Goal: Task Accomplishment & Management: Use online tool/utility

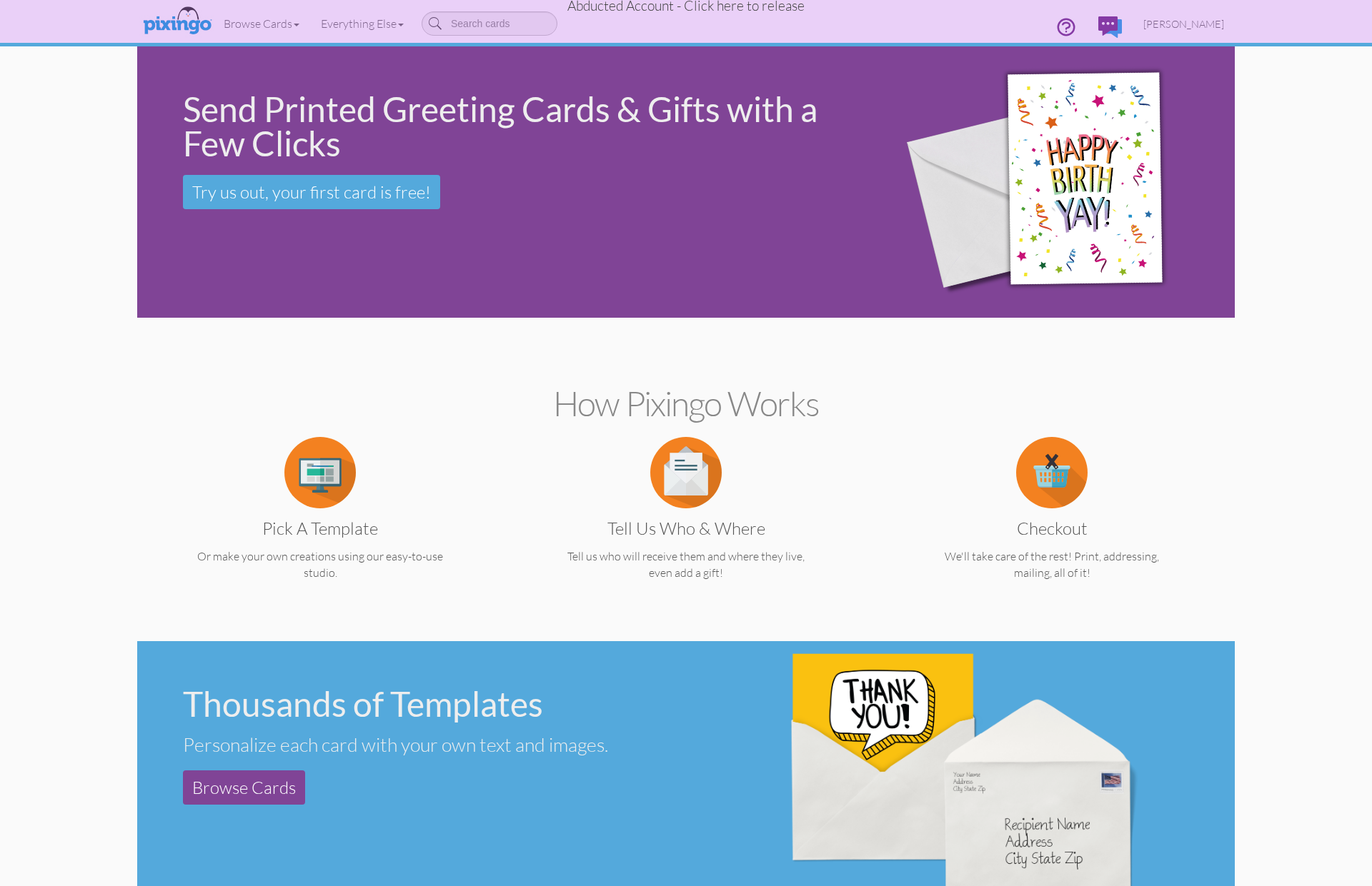
click at [750, 6] on span "Abducted Account - Click here to release" at bounding box center [686, 6] width 237 height 17
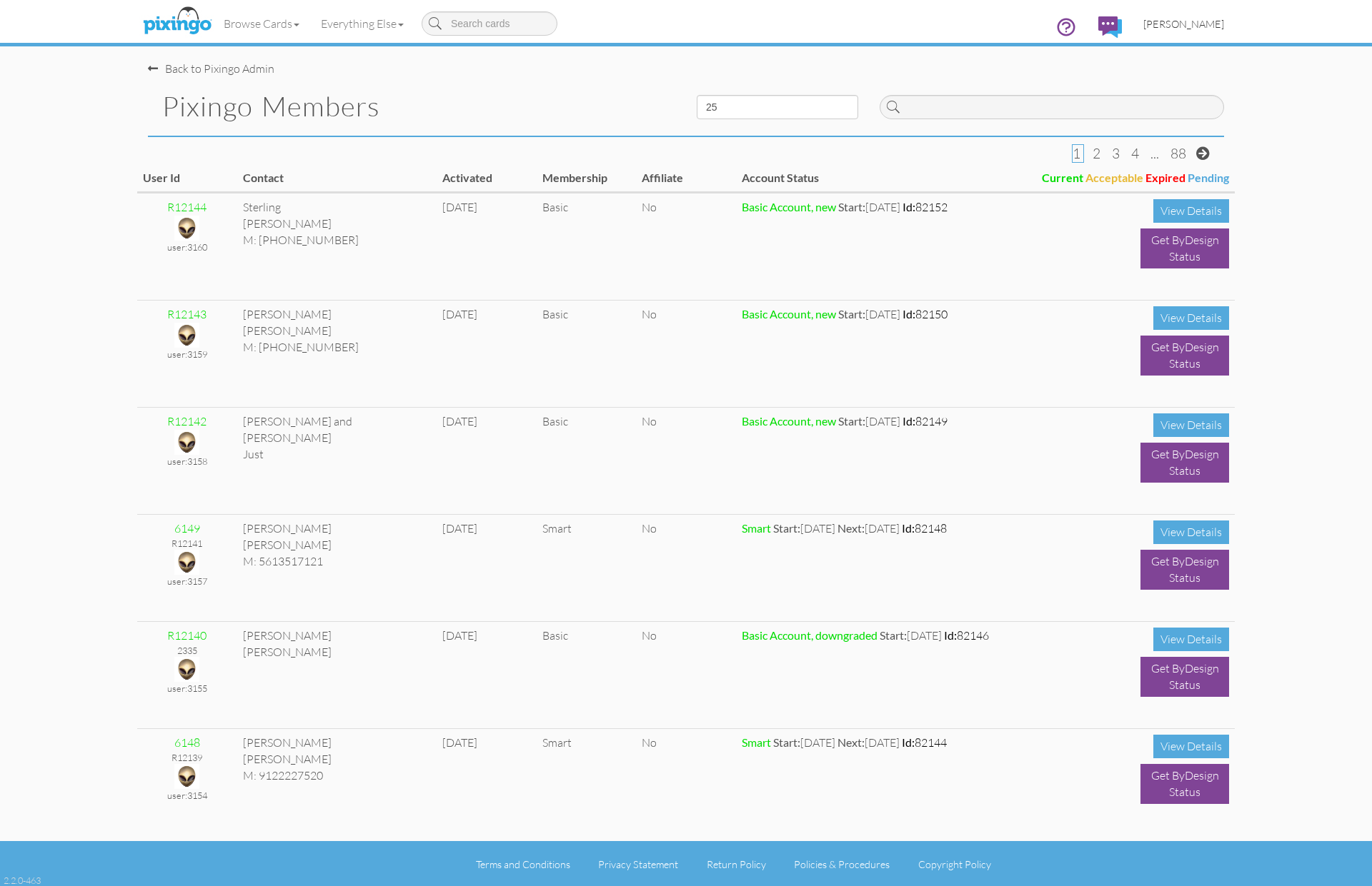
click at [1175, 21] on span "[PERSON_NAME]" at bounding box center [1183, 23] width 81 height 12
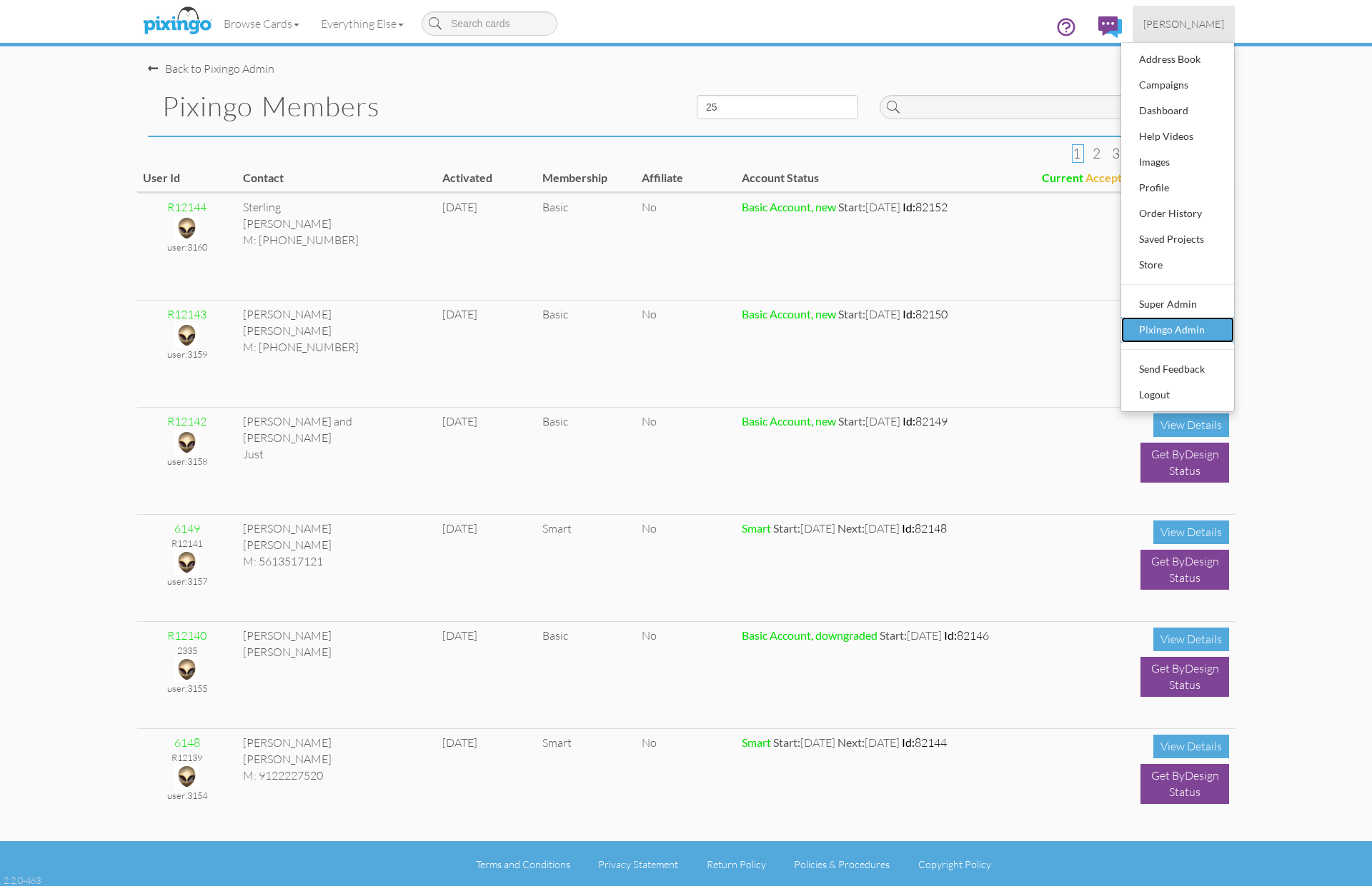
click at [1182, 324] on div "Pixingo Admin" at bounding box center [1177, 329] width 85 height 21
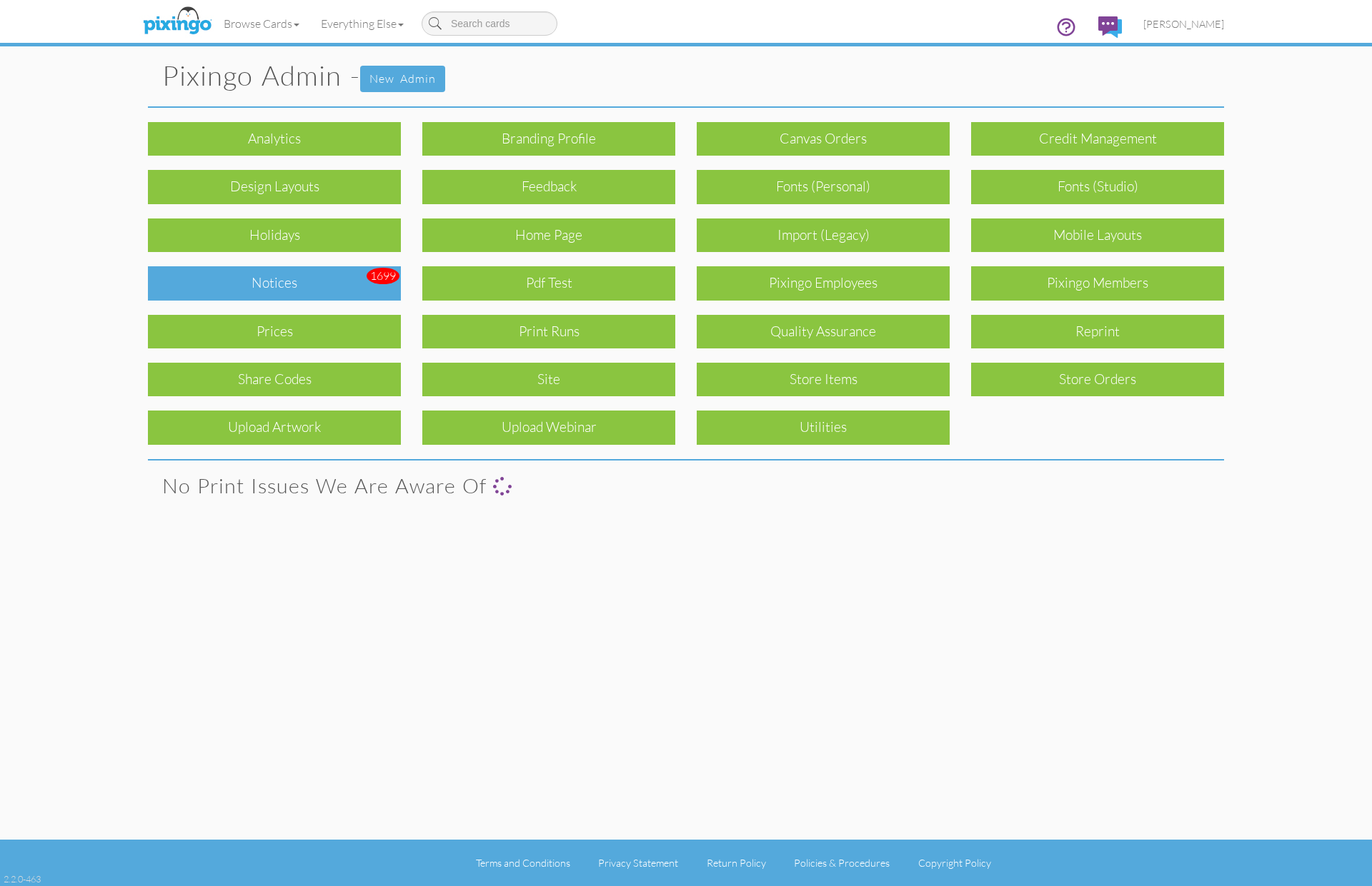
click at [219, 285] on div "Notices" at bounding box center [274, 283] width 253 height 34
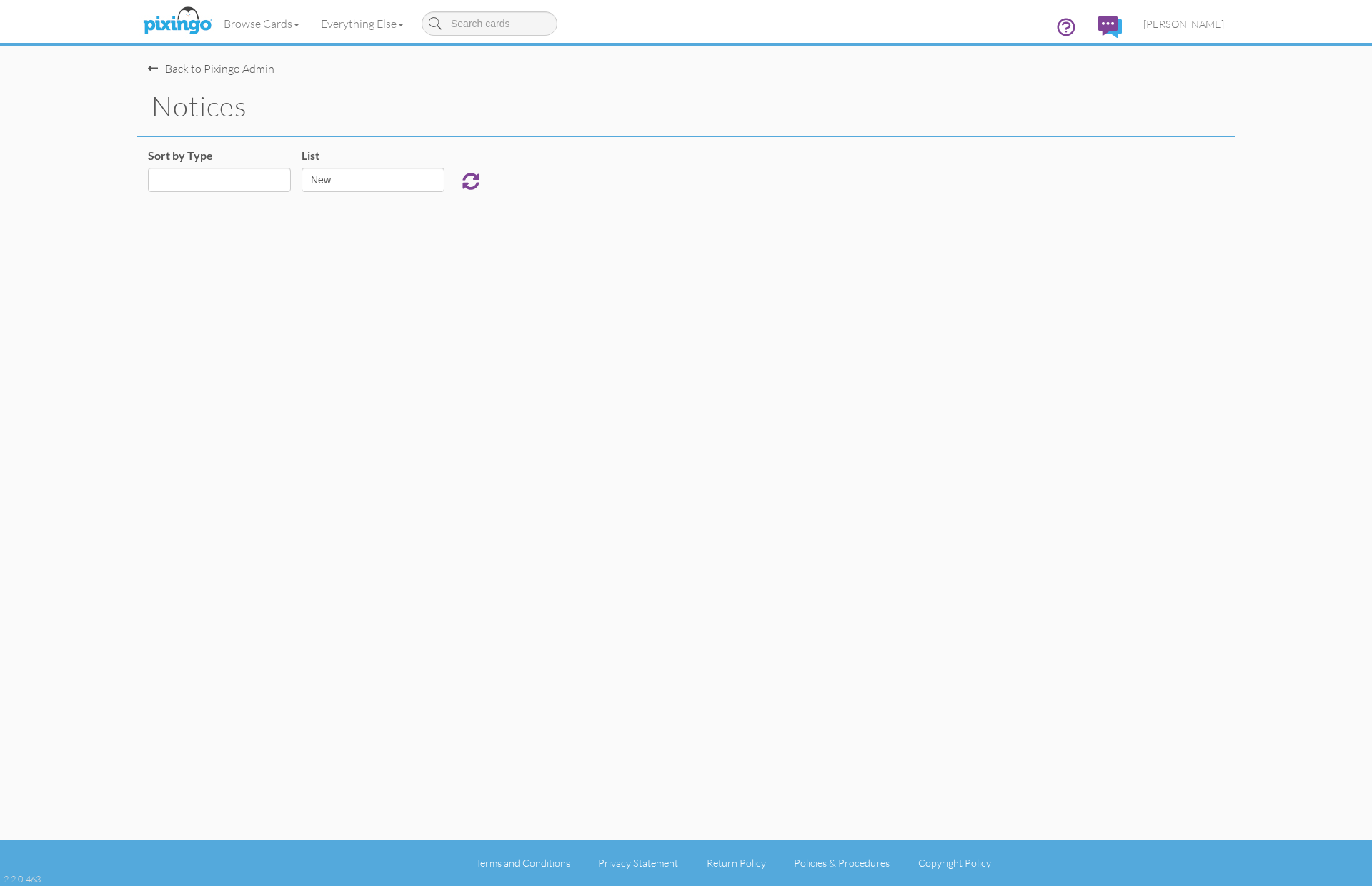
select select "object:3475"
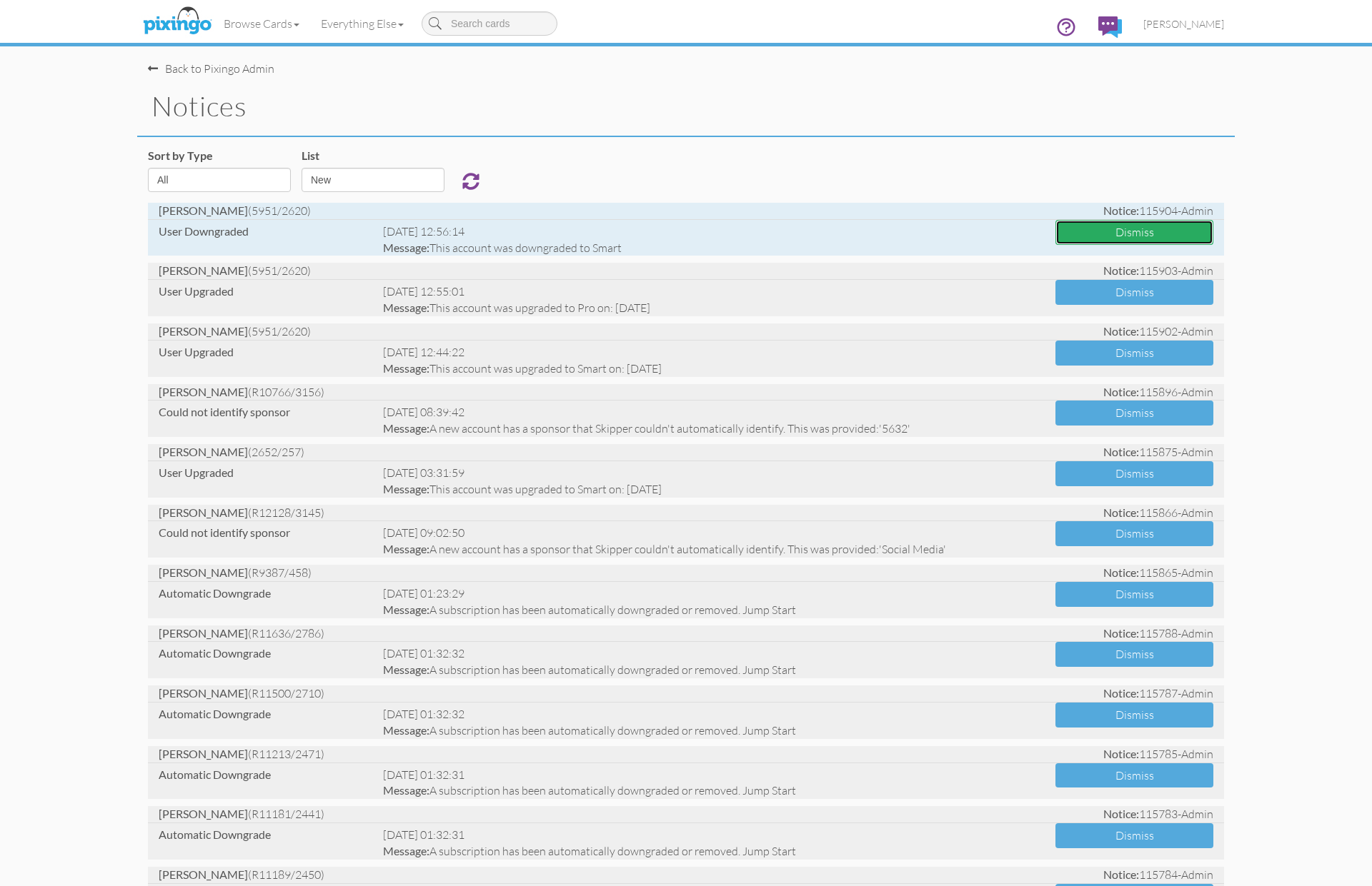
click at [1107, 234] on button "Dismiss" at bounding box center [1134, 232] width 158 height 25
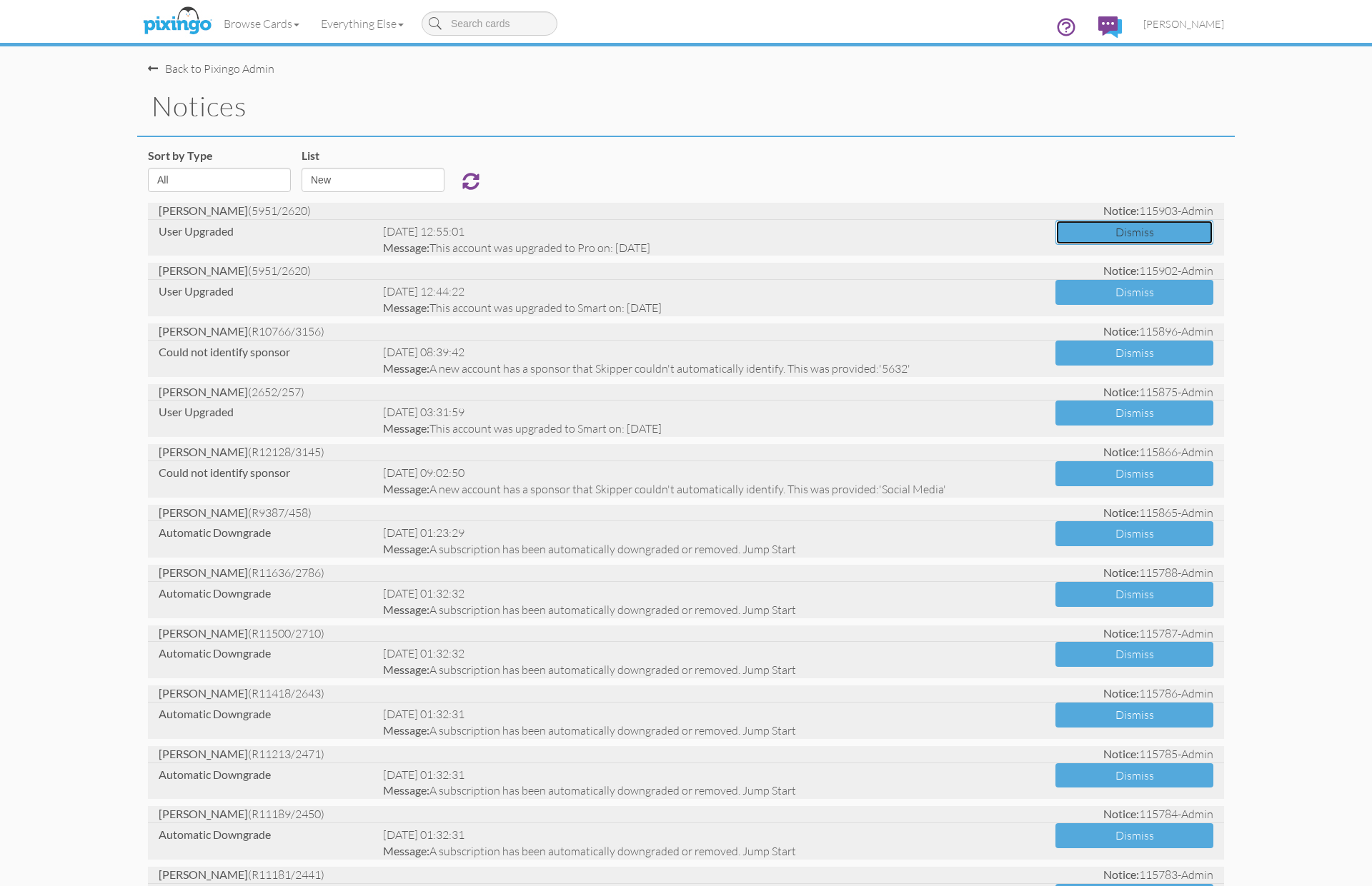
click at [1107, 234] on button "Dismiss" at bounding box center [1134, 232] width 158 height 25
